Goal: Browse casually

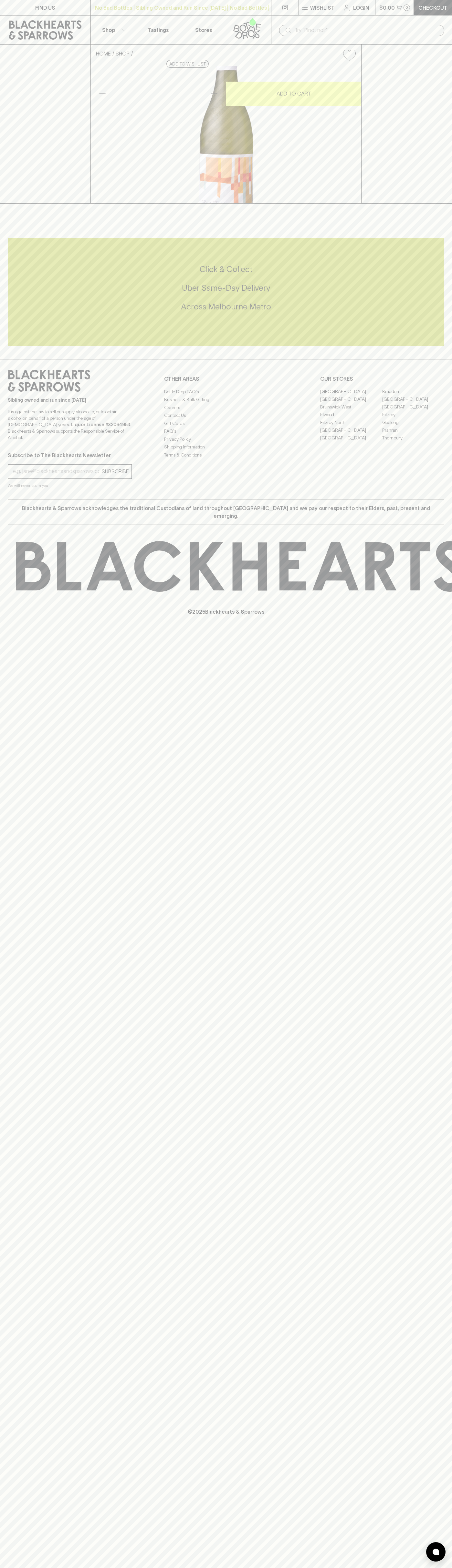
click at [264, 21] on icon at bounding box center [247, 28] width 37 height 21
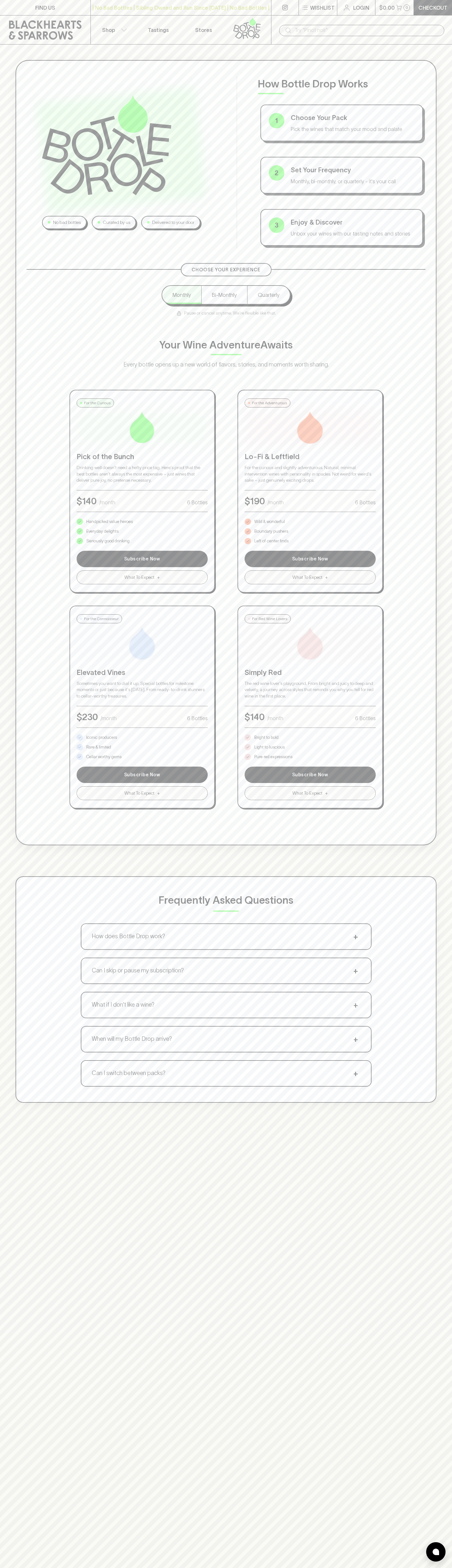
click at [174, 1567] on html "FIND US | No Bad Bottles | Sibling Owned and Run Since [DATE] | No Bad Bottles …" at bounding box center [226, 1013] width 452 height 2027
click at [18, 873] on div "No bad bottles Curated by us Delivered to your door How Bottle Drop Works 1 Cho…" at bounding box center [226, 581] width 452 height 1074
